Goal: Transaction & Acquisition: Purchase product/service

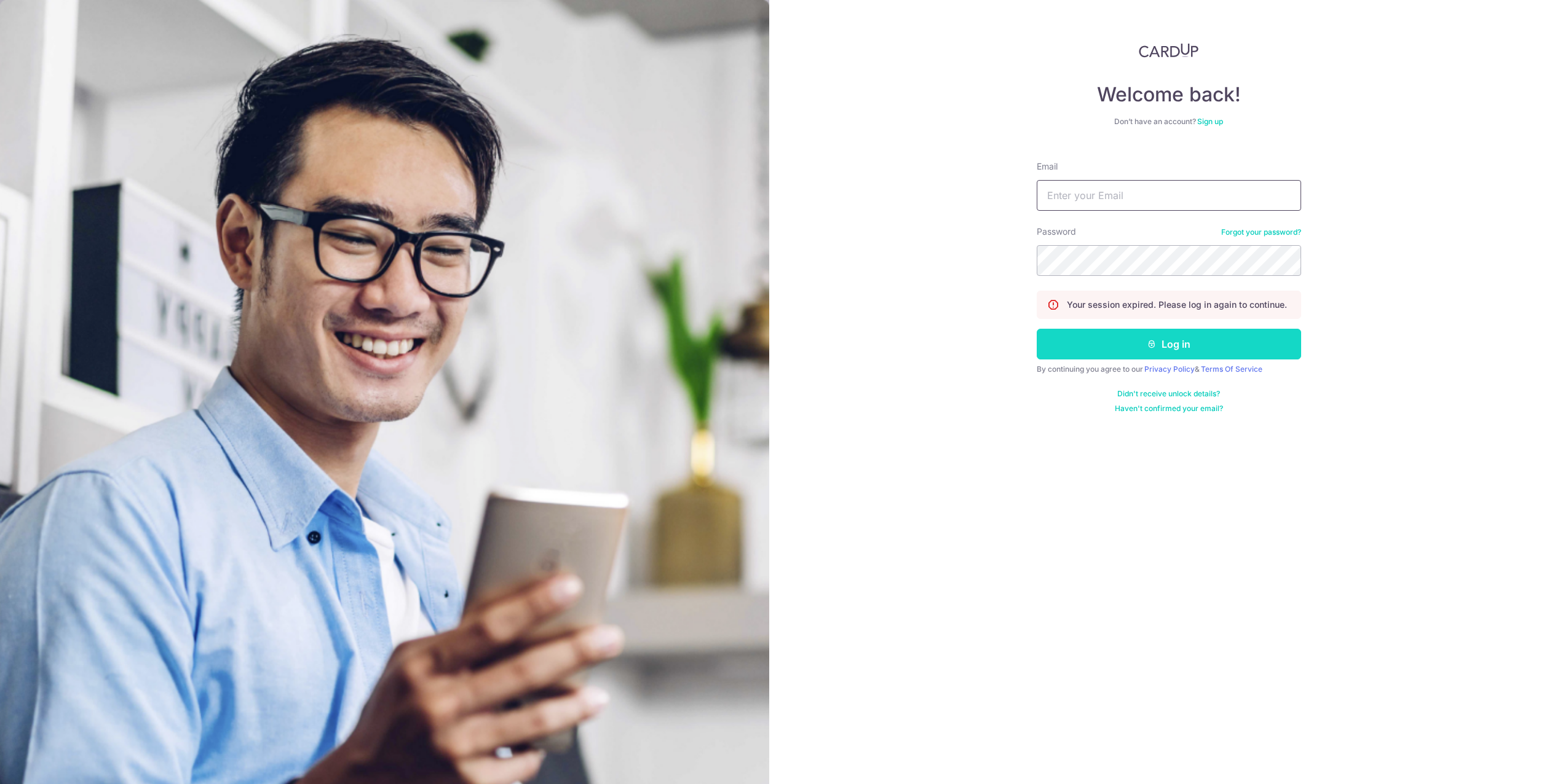
type input "[EMAIL_ADDRESS][DOMAIN_NAME]"
click at [1095, 338] on button "Log in" at bounding box center [1169, 344] width 265 height 31
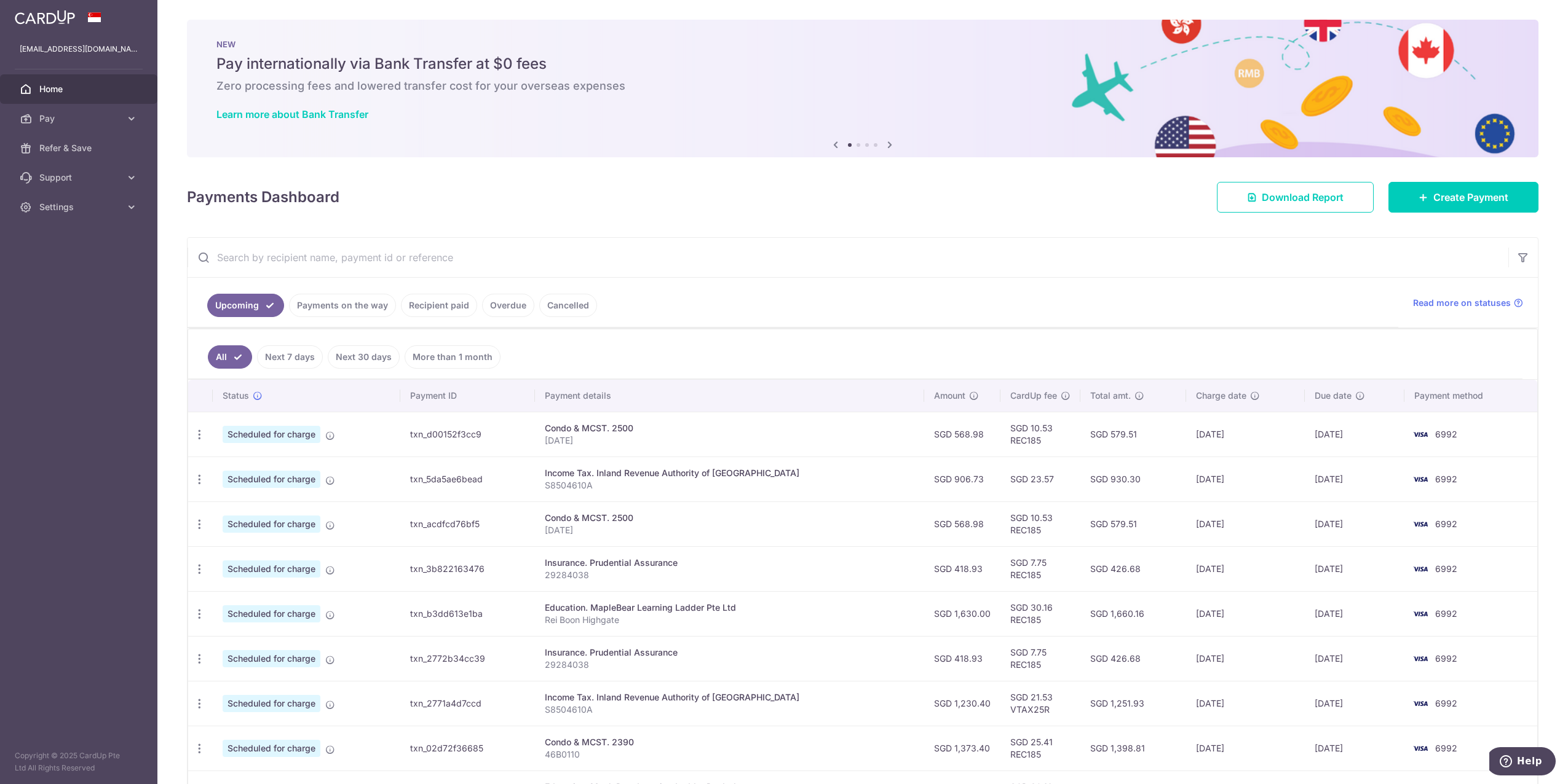
click at [336, 256] on input "text" at bounding box center [847, 258] width 1321 height 39
paste input "EARLYRENEWAL"
type input "EARLYRENEWAL"
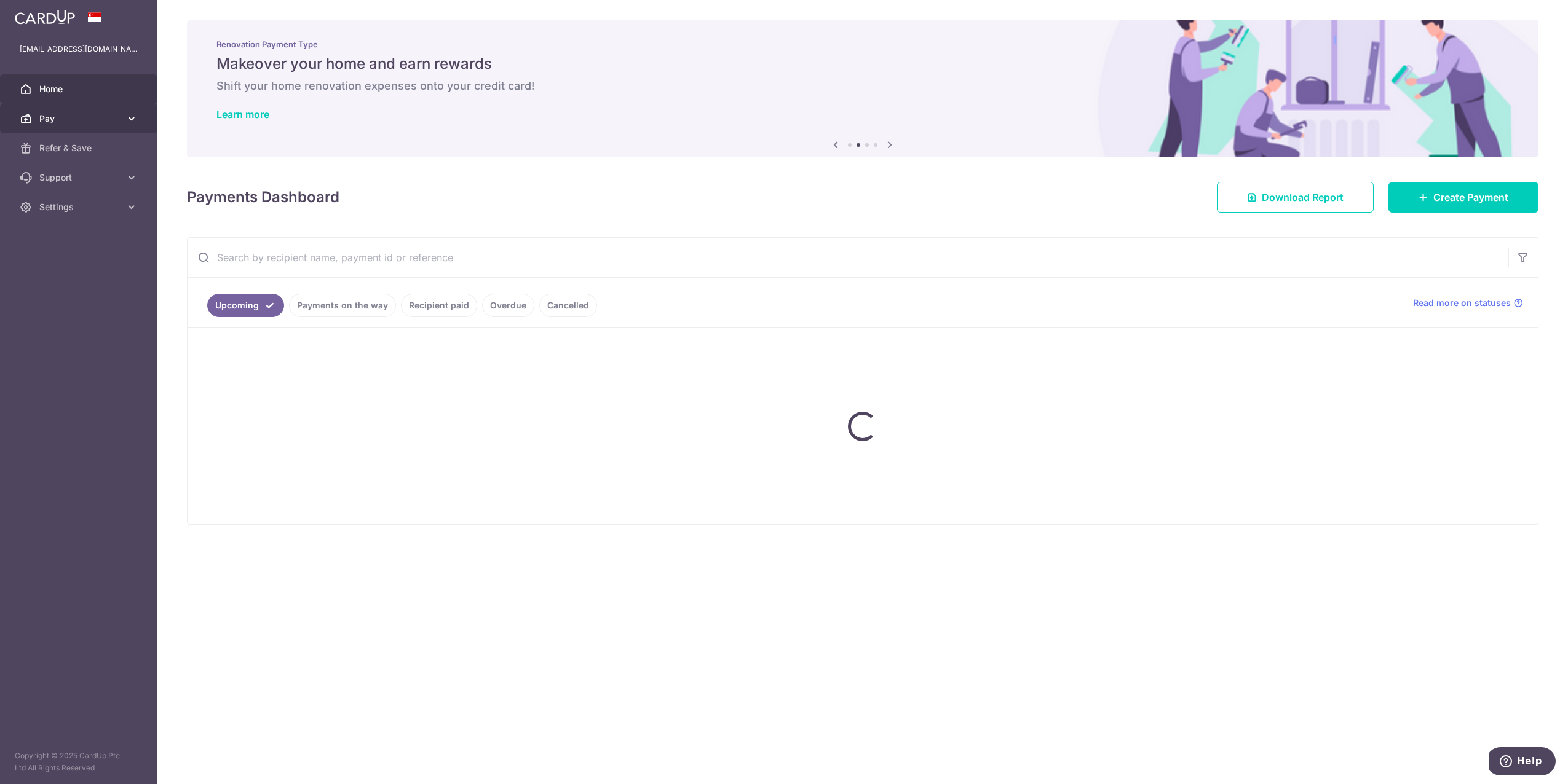
click at [111, 127] on link "Pay" at bounding box center [78, 118] width 157 height 30
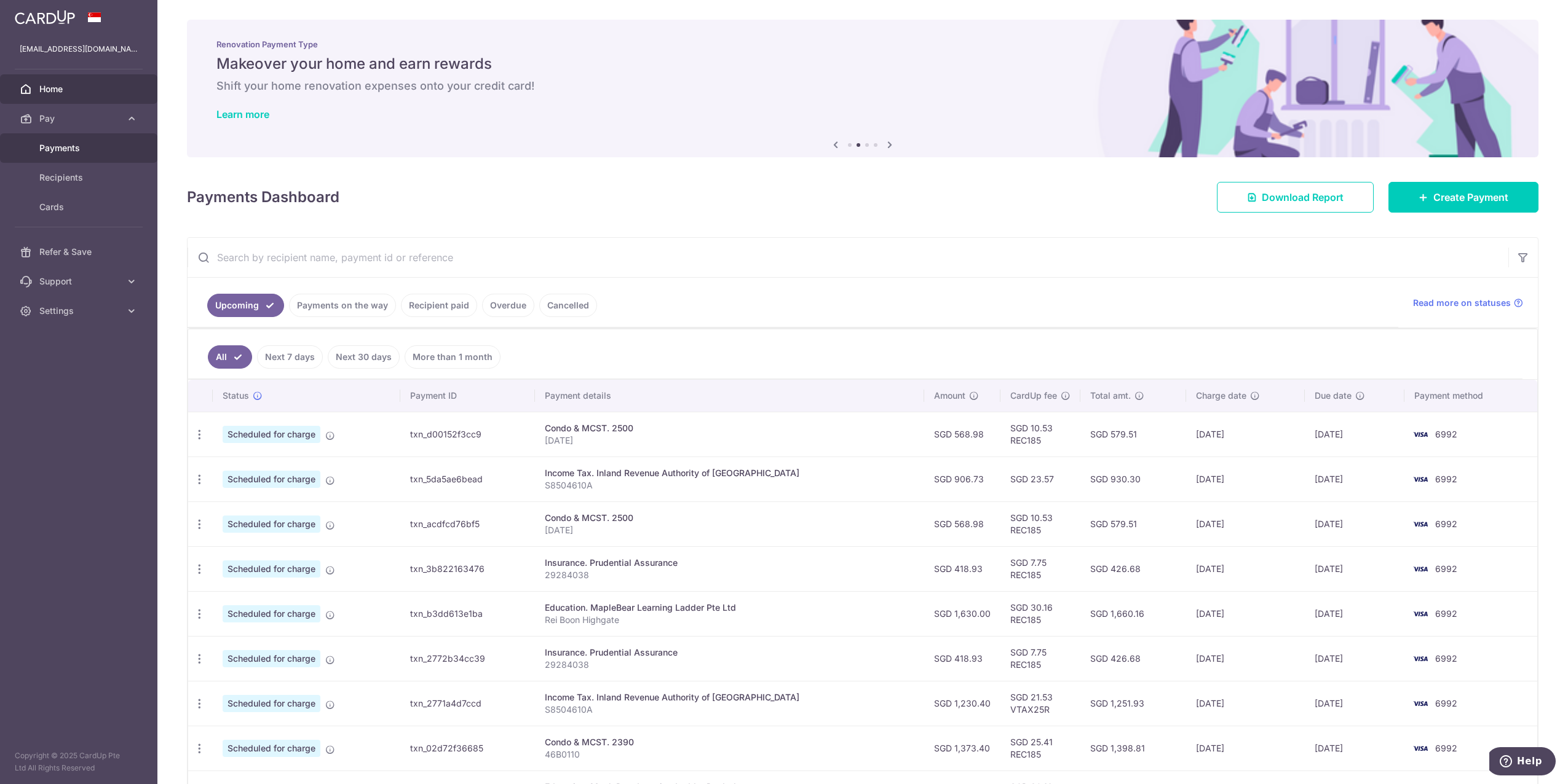
click at [74, 150] on span "Payments" at bounding box center [79, 148] width 81 height 12
